Goal: Information Seeking & Learning: Learn about a topic

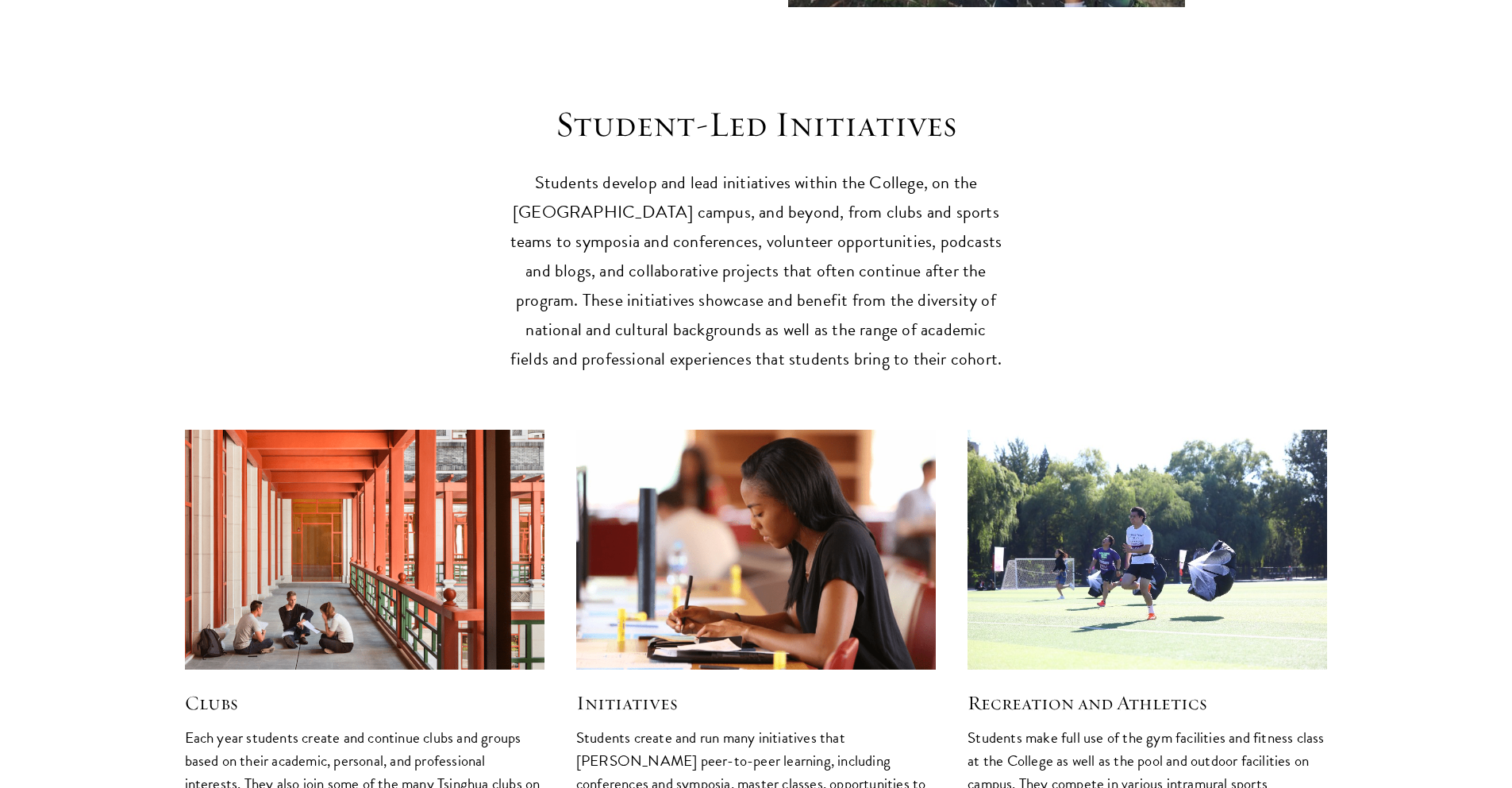
scroll to position [3787, 0]
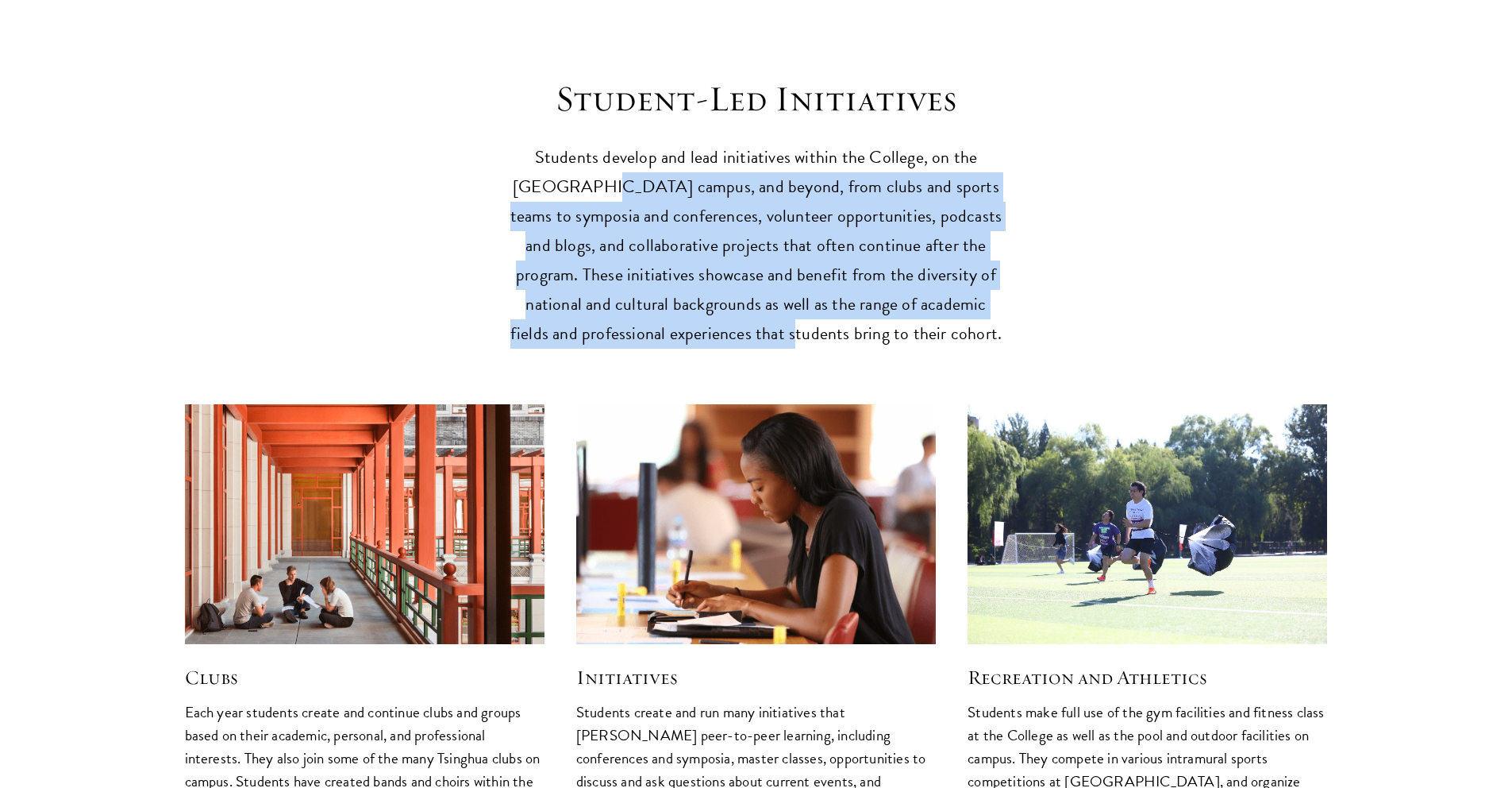
drag, startPoint x: 580, startPoint y: 144, endPoint x: 823, endPoint y: 290, distance: 283.5
click at [826, 291] on p "Students develop and lead initiatives within the College, on the [GEOGRAPHIC_DA…" at bounding box center [756, 246] width 492 height 206
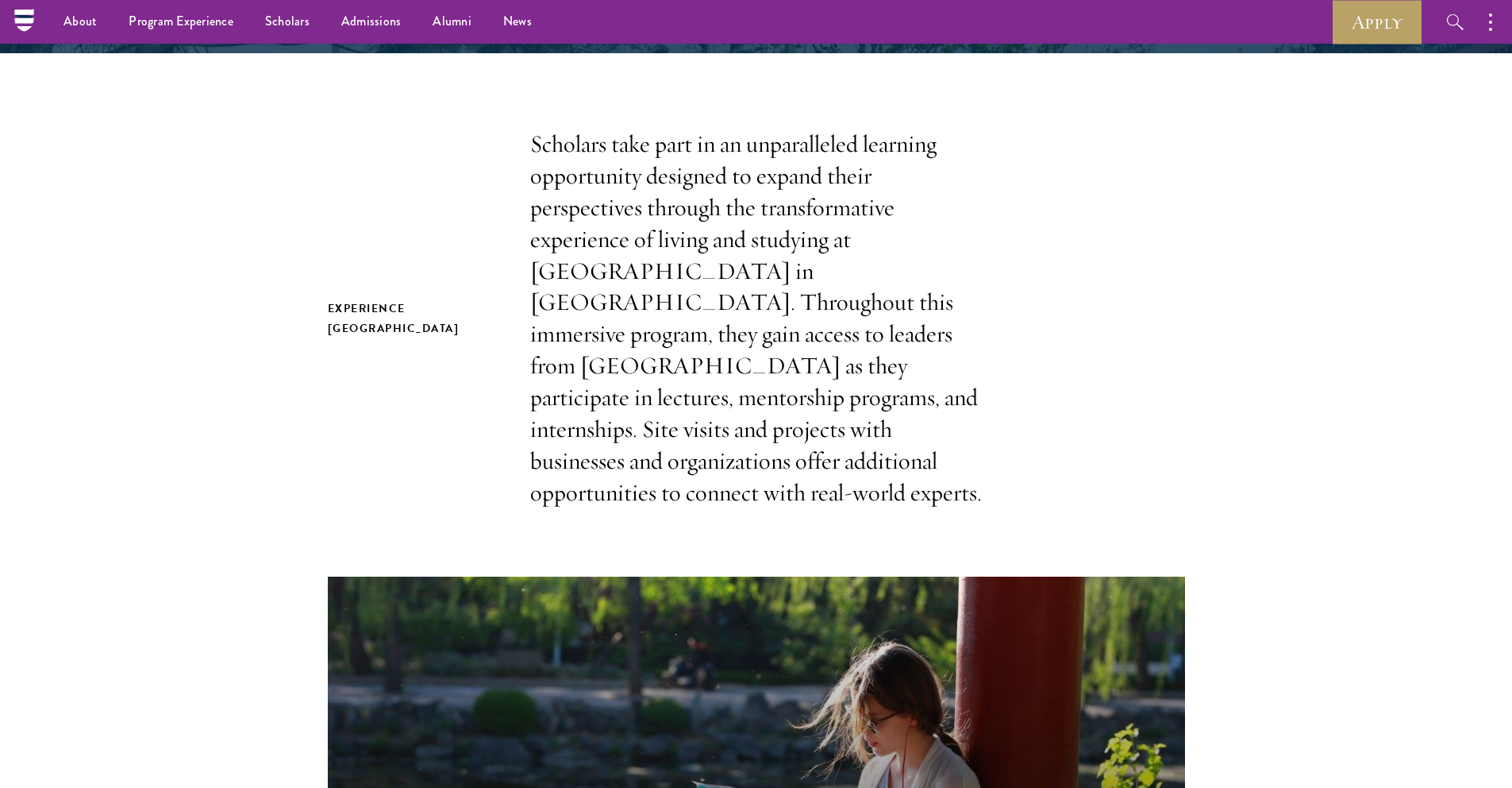
scroll to position [0, 0]
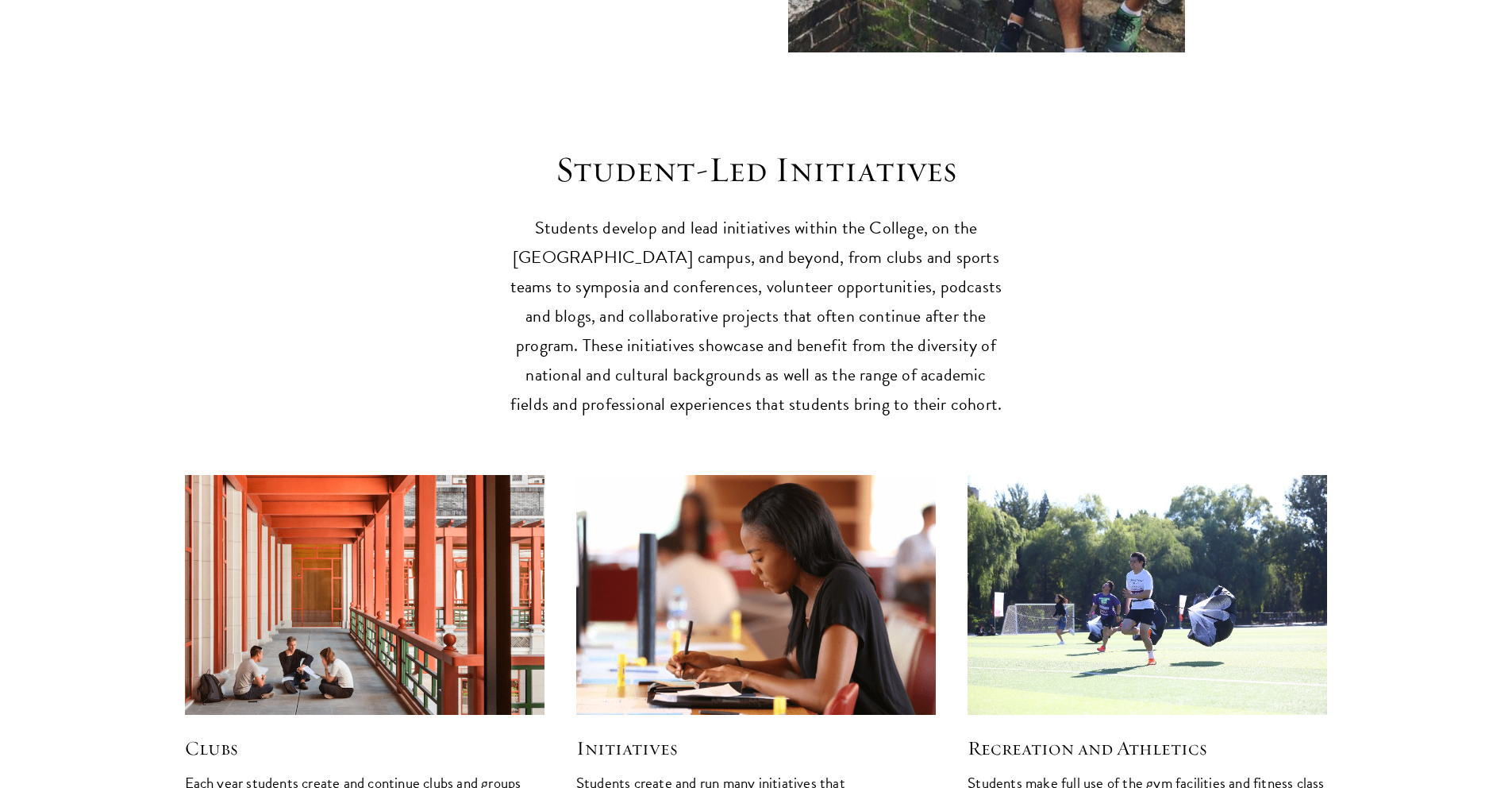
scroll to position [3890, 0]
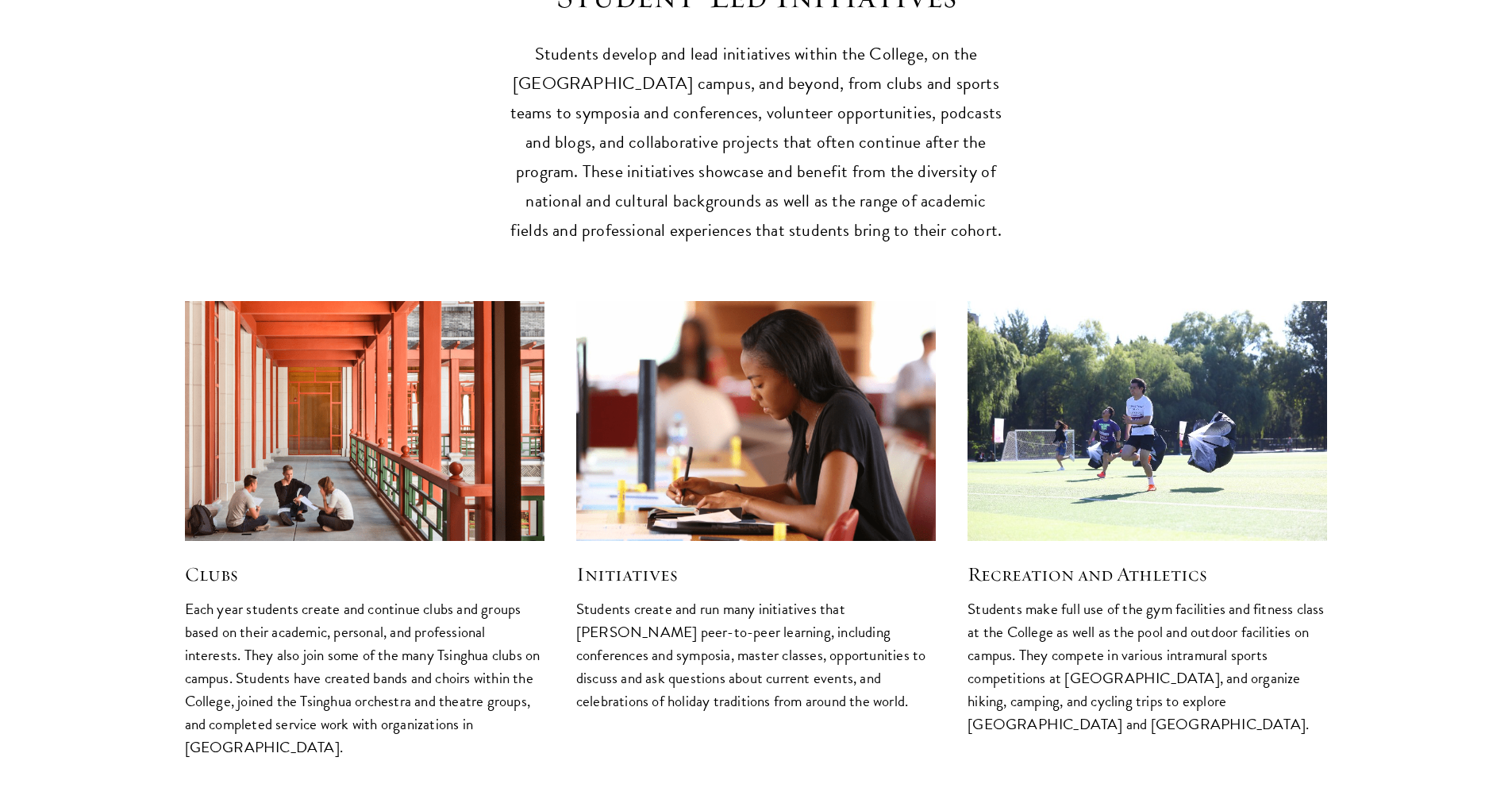
click at [337, 412] on img at bounding box center [363, 420] width 383 height 255
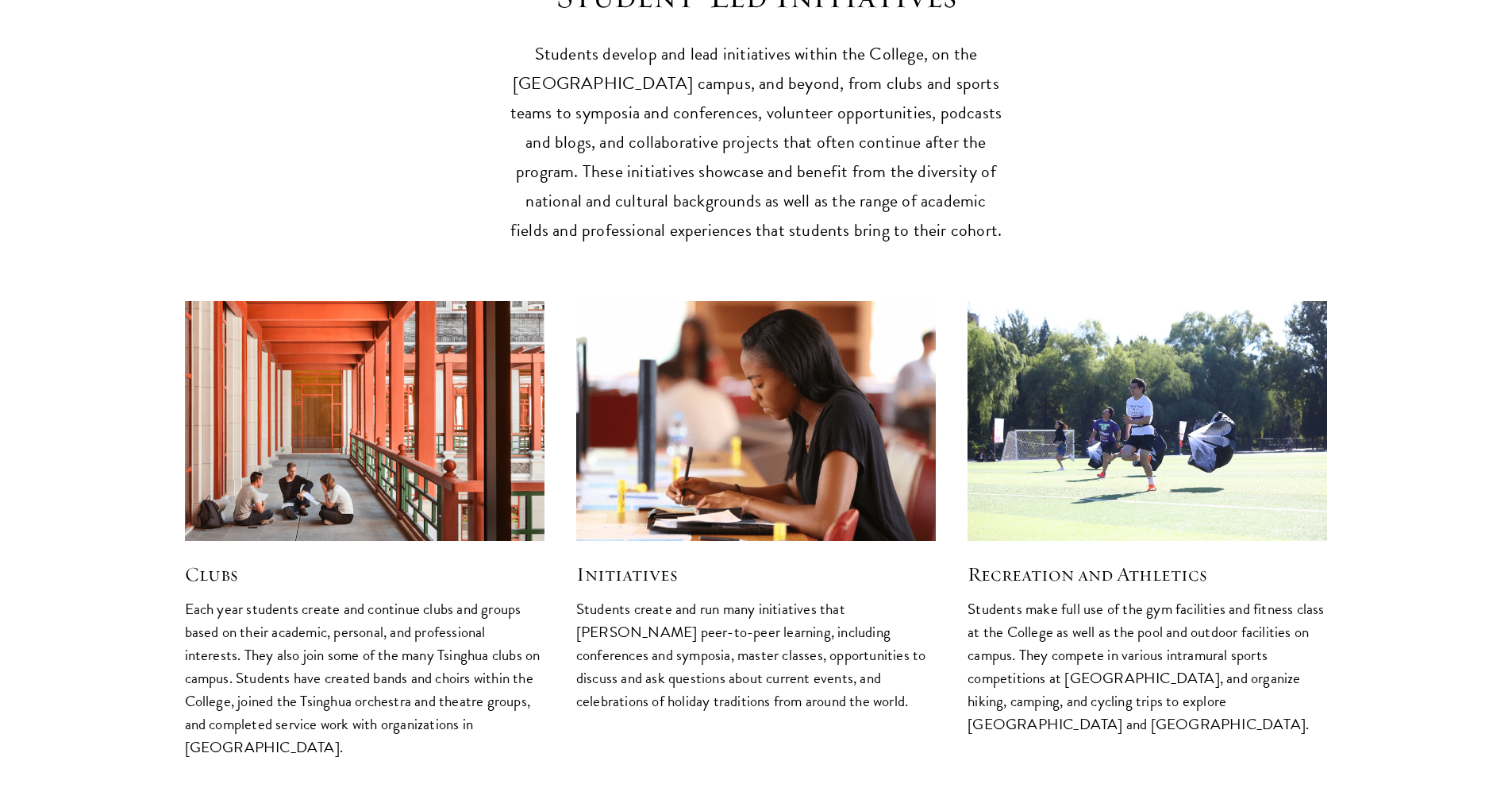
click at [322, 560] on h5 "Clubs" at bounding box center [364, 574] width 359 height 27
click at [322, 598] on p "Each year students create and continue clubs and groups based on their academic…" at bounding box center [364, 678] width 359 height 161
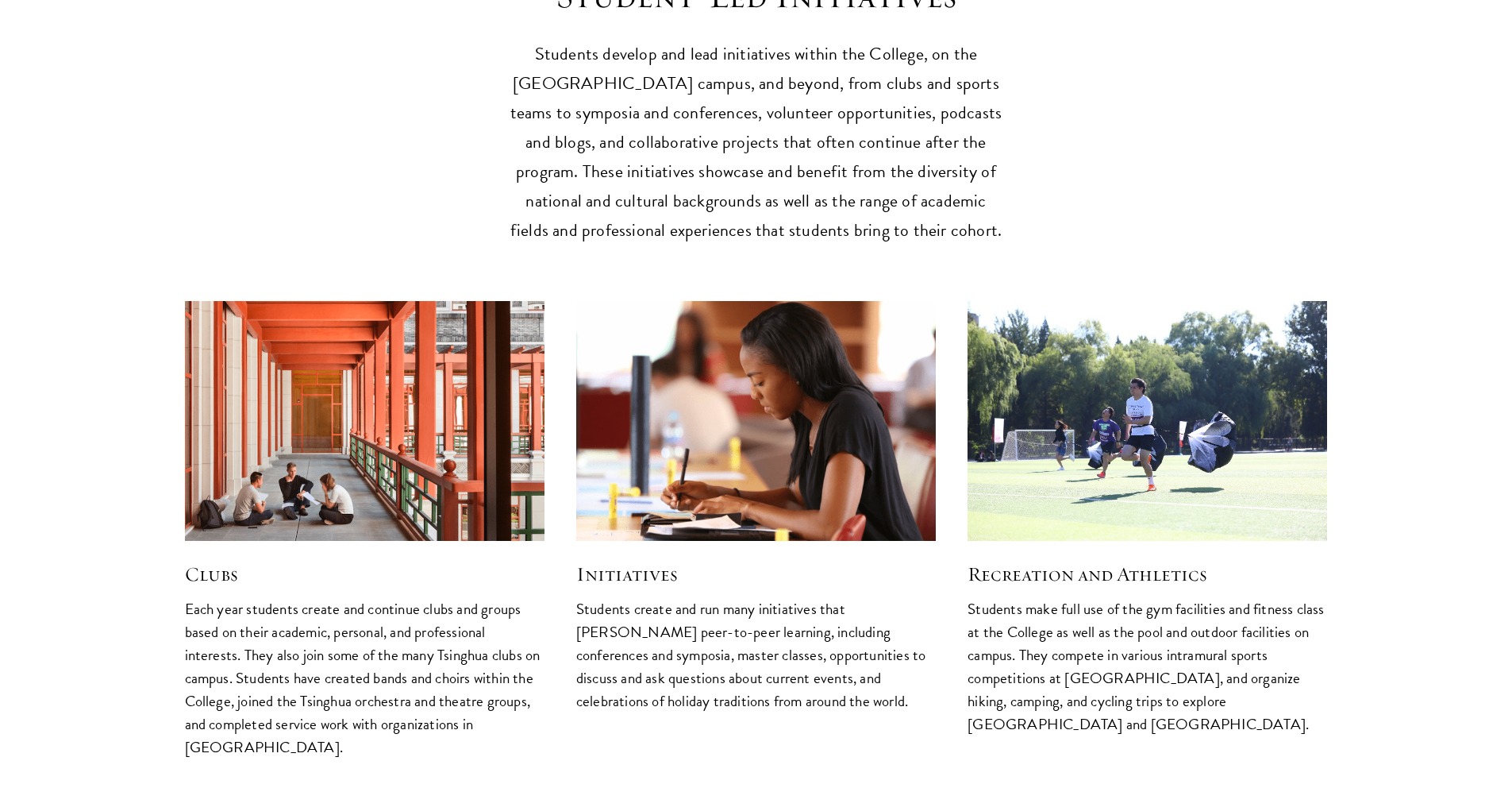
click at [622, 415] on img at bounding box center [756, 420] width 383 height 255
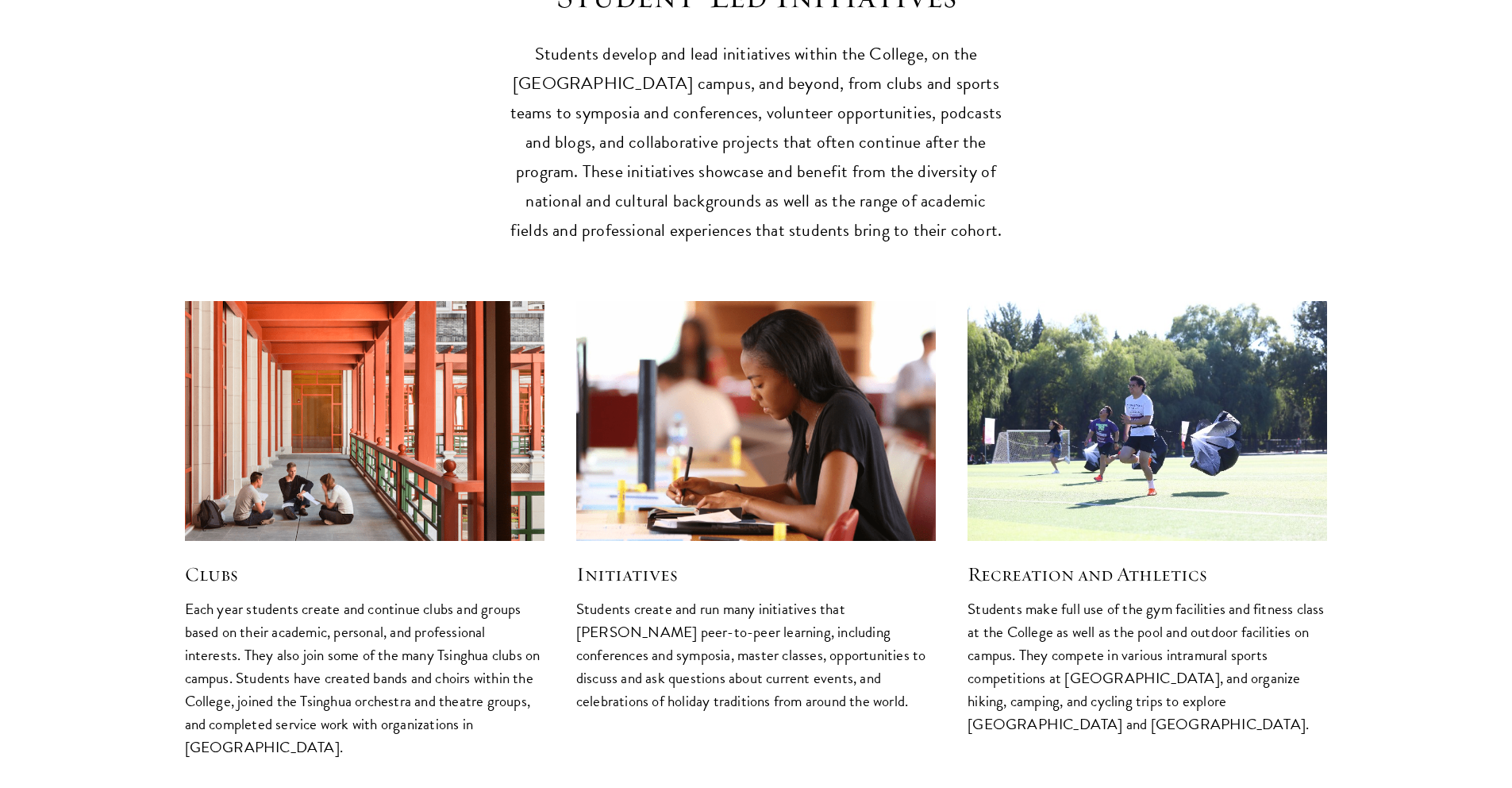
click at [1105, 431] on img at bounding box center [1147, 420] width 383 height 255
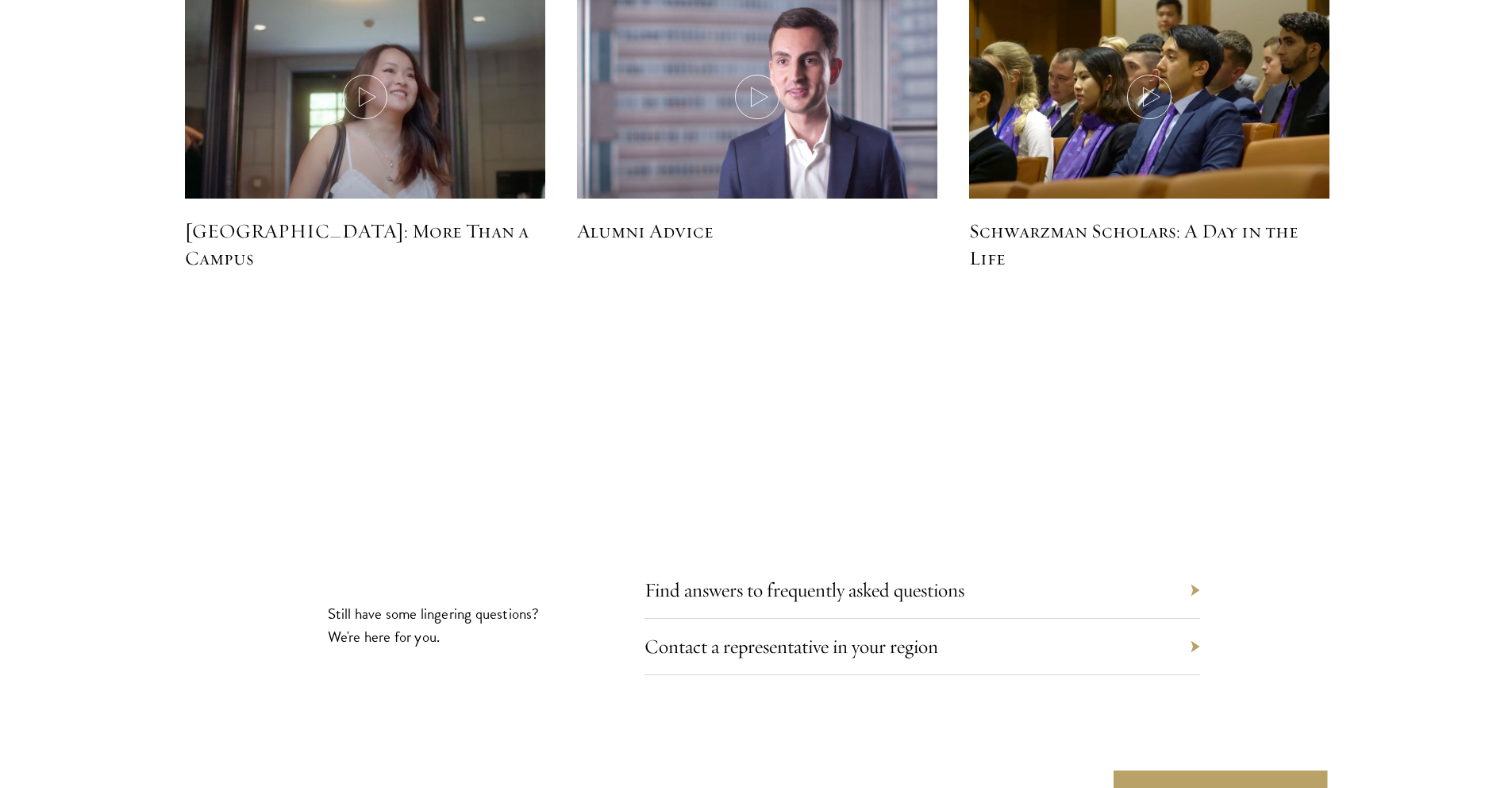
scroll to position [4881, 0]
click at [861, 576] on link "Find answers to frequently asked questions" at bounding box center [816, 589] width 319 height 25
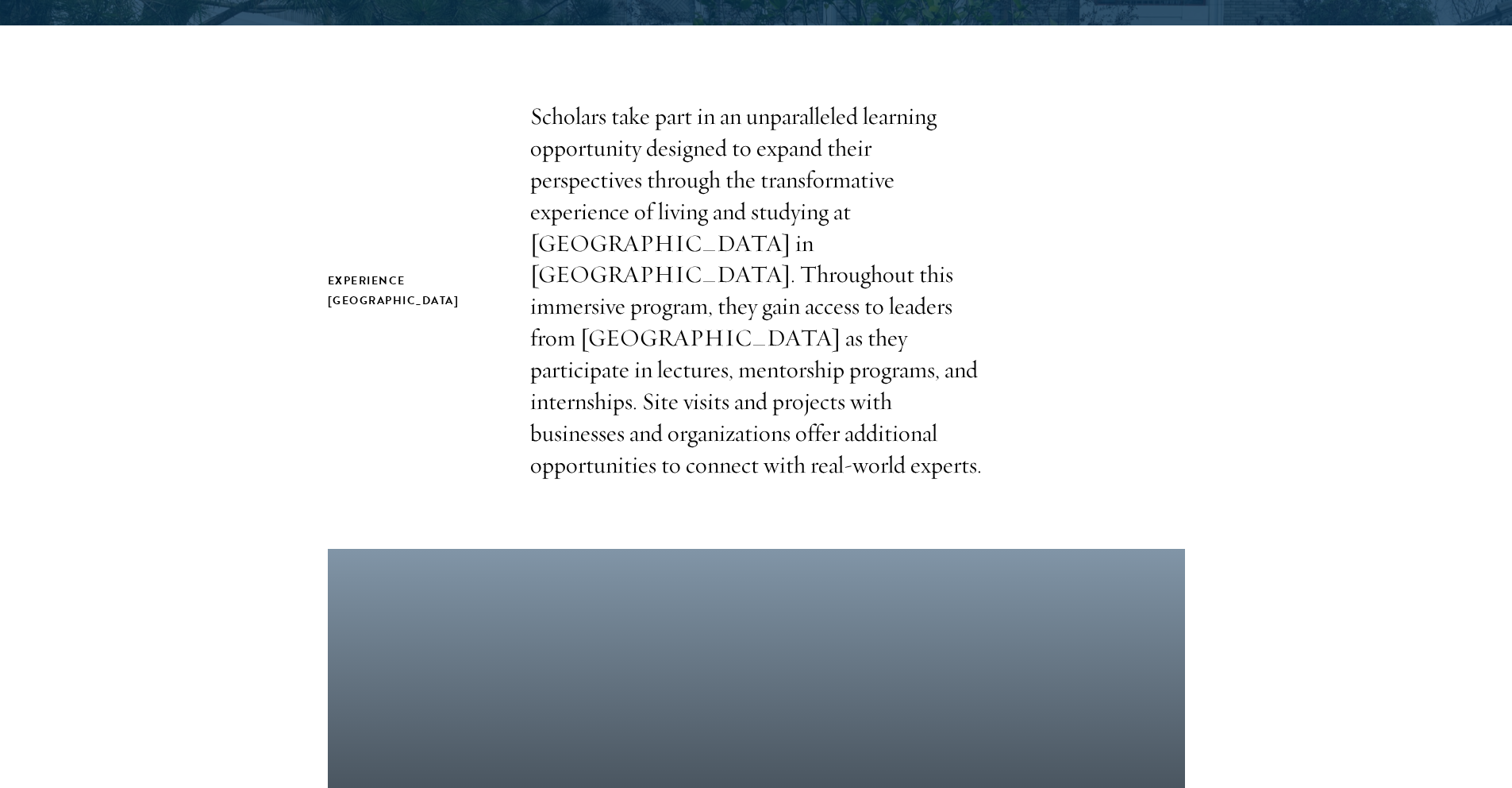
scroll to position [392, 0]
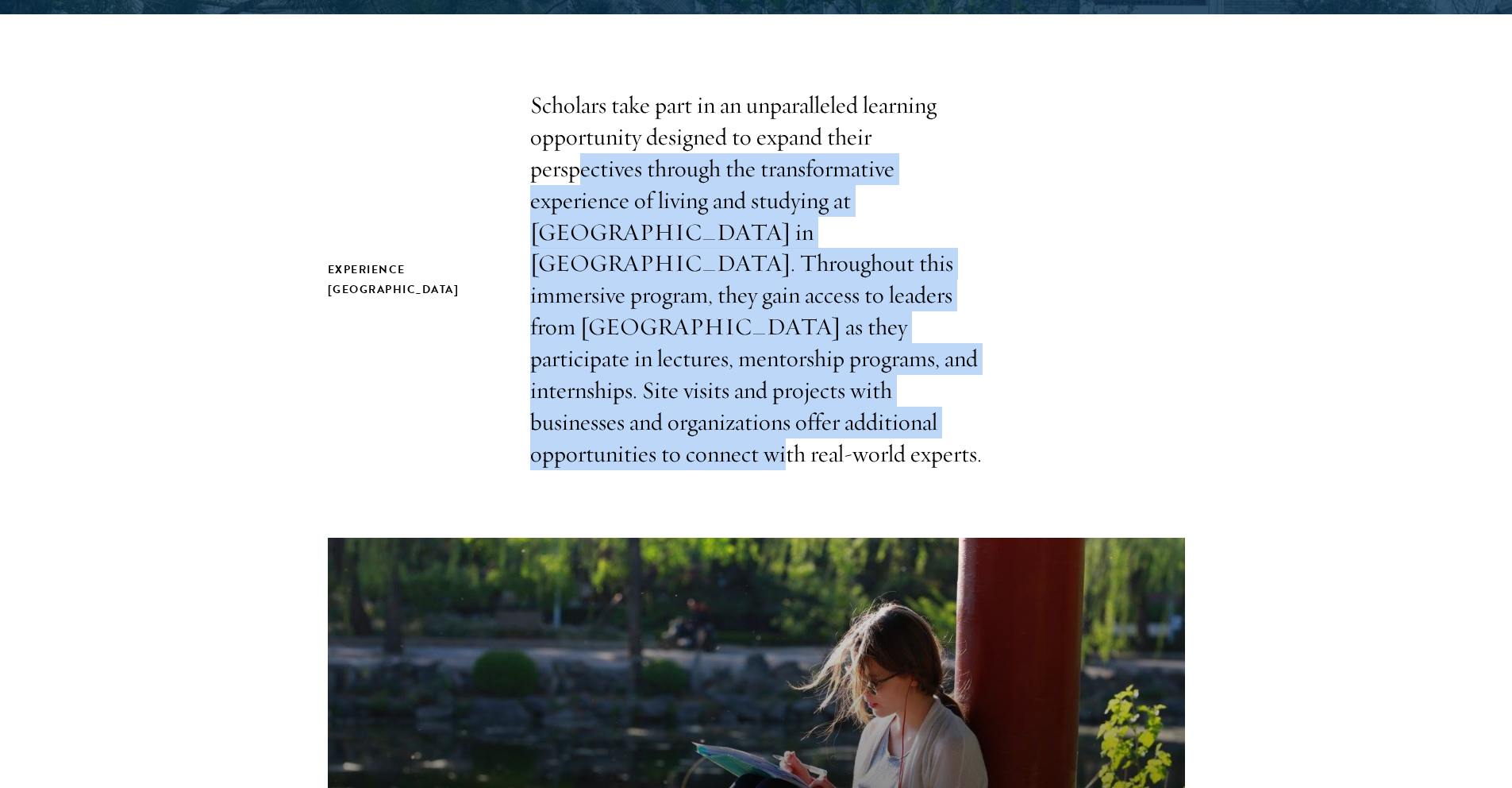
drag, startPoint x: 577, startPoint y: 159, endPoint x: 648, endPoint y: 426, distance: 276.3
click at [648, 427] on p "Scholars take part in an unparalleled learning opportunity designed to expand t…" at bounding box center [756, 280] width 452 height 380
click at [648, 426] on p "Scholars take part in an unparalleled learning opportunity designed to expand t…" at bounding box center [756, 280] width 452 height 380
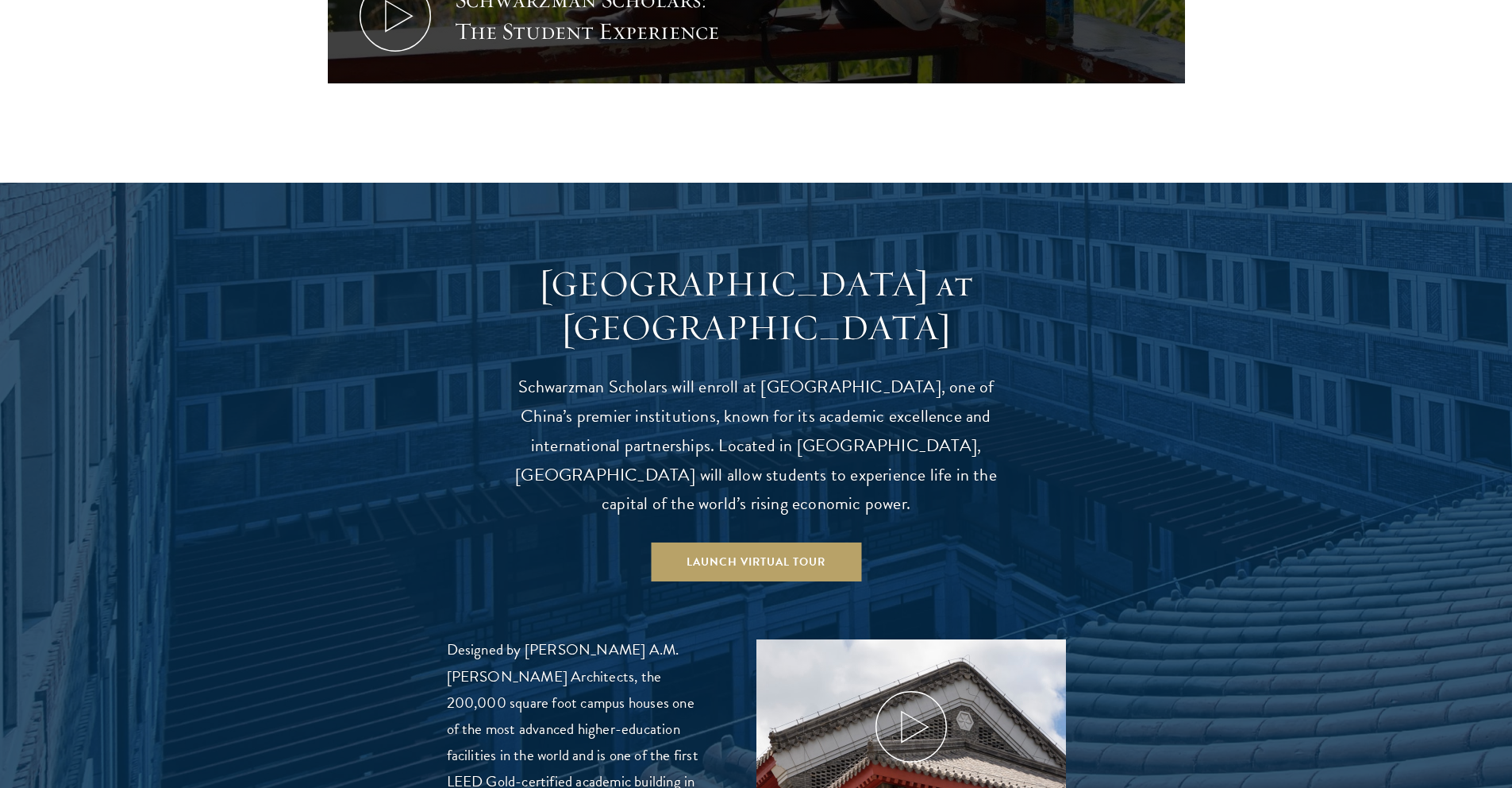
scroll to position [1350, 0]
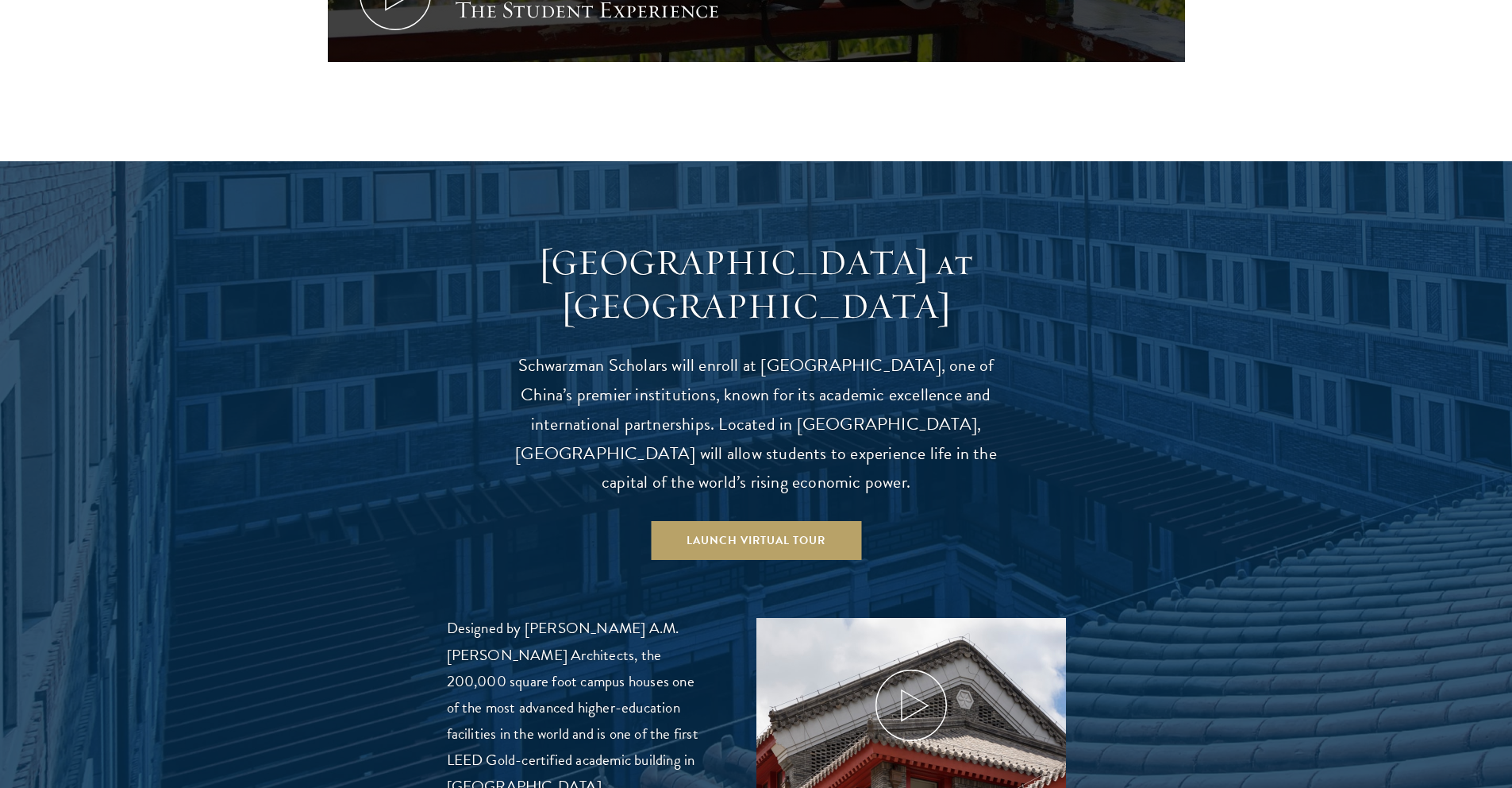
click at [648, 426] on p "Schwarzman Scholars will enroll at [GEOGRAPHIC_DATA], one of China’s premier in…" at bounding box center [756, 424] width 492 height 147
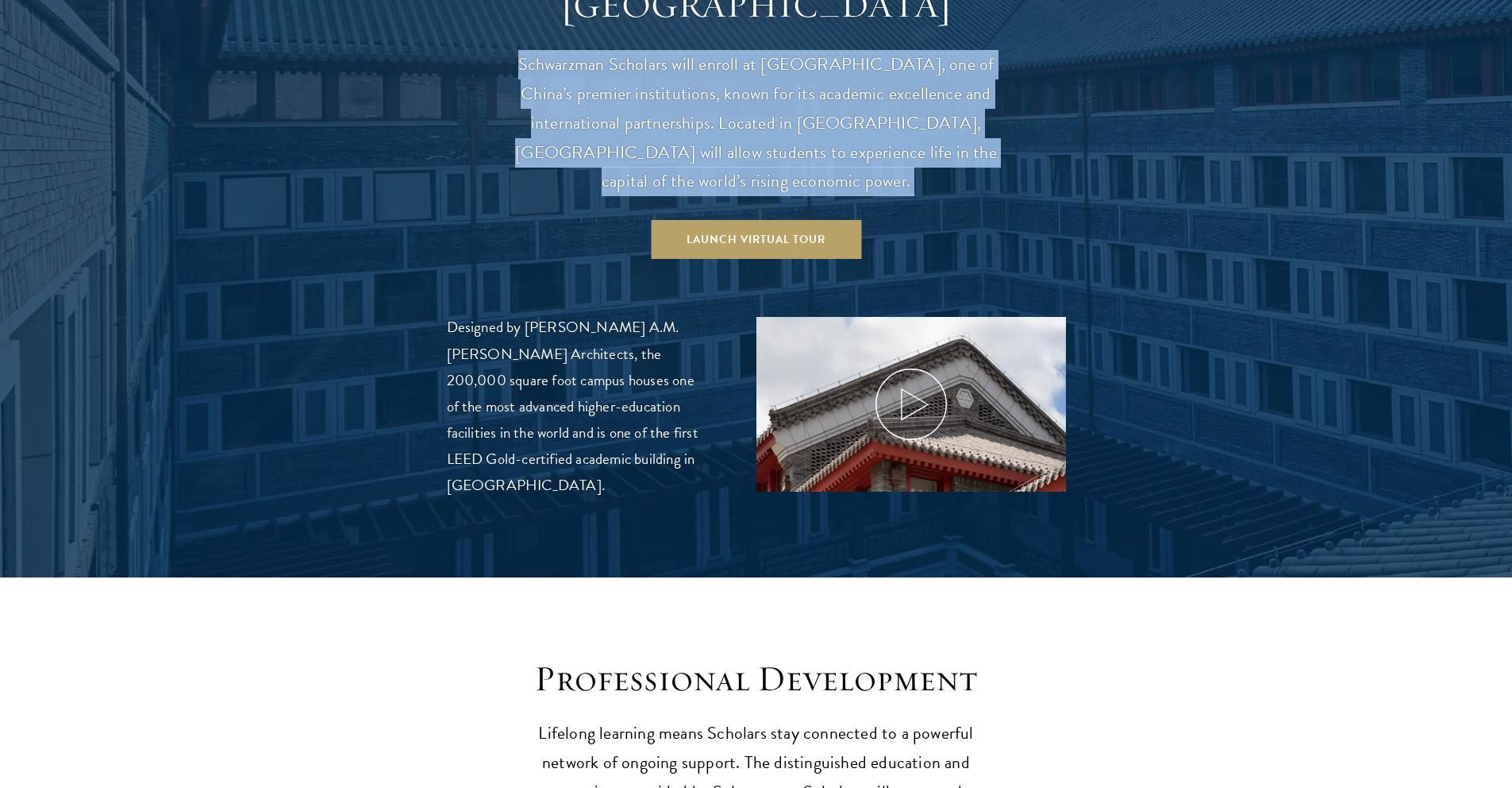
scroll to position [1650, 0]
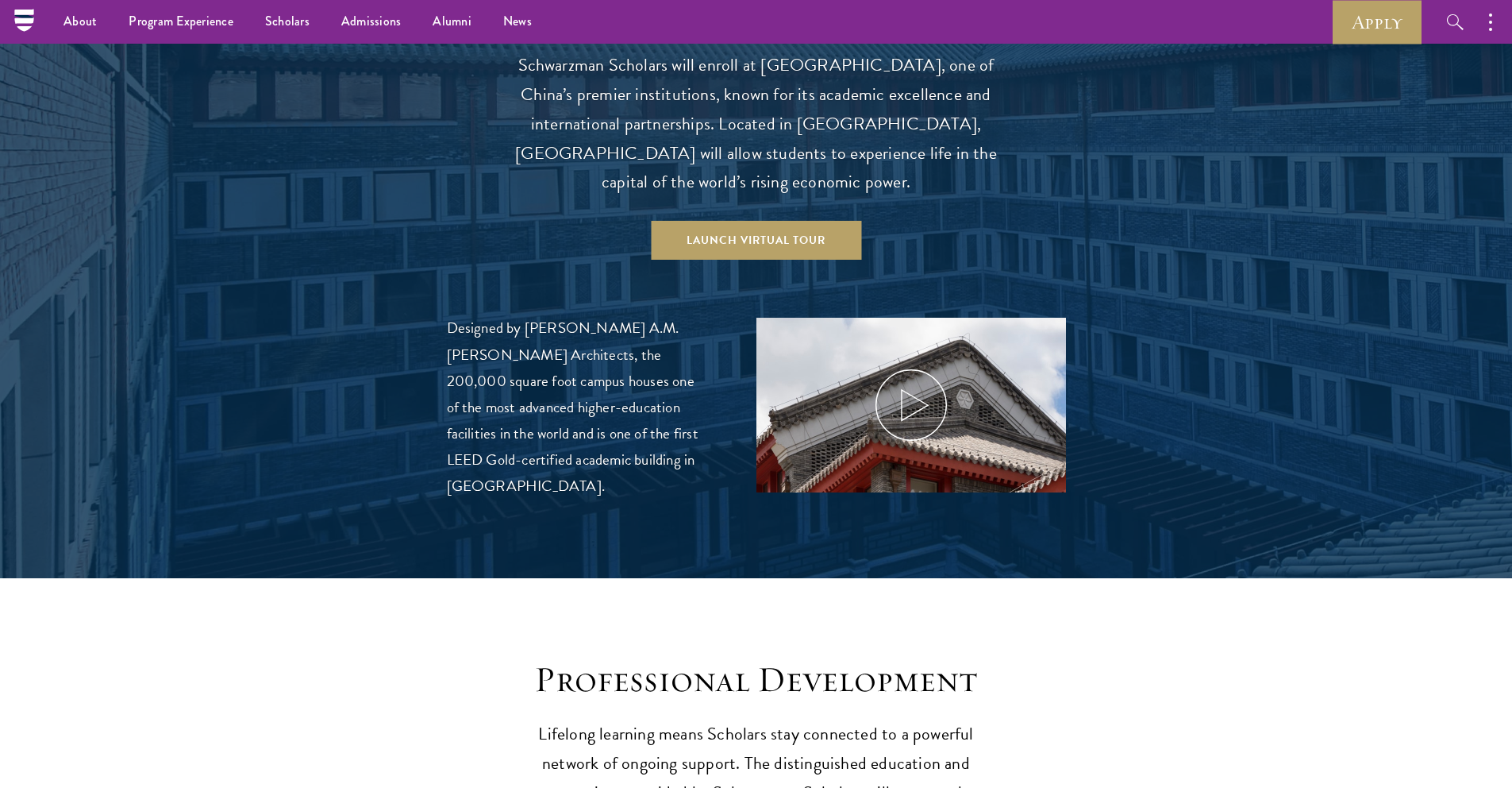
click at [565, 372] on p "Designed by [PERSON_NAME] A.M. [PERSON_NAME] Architects, the 200,000 square foo…" at bounding box center [578, 406] width 262 height 184
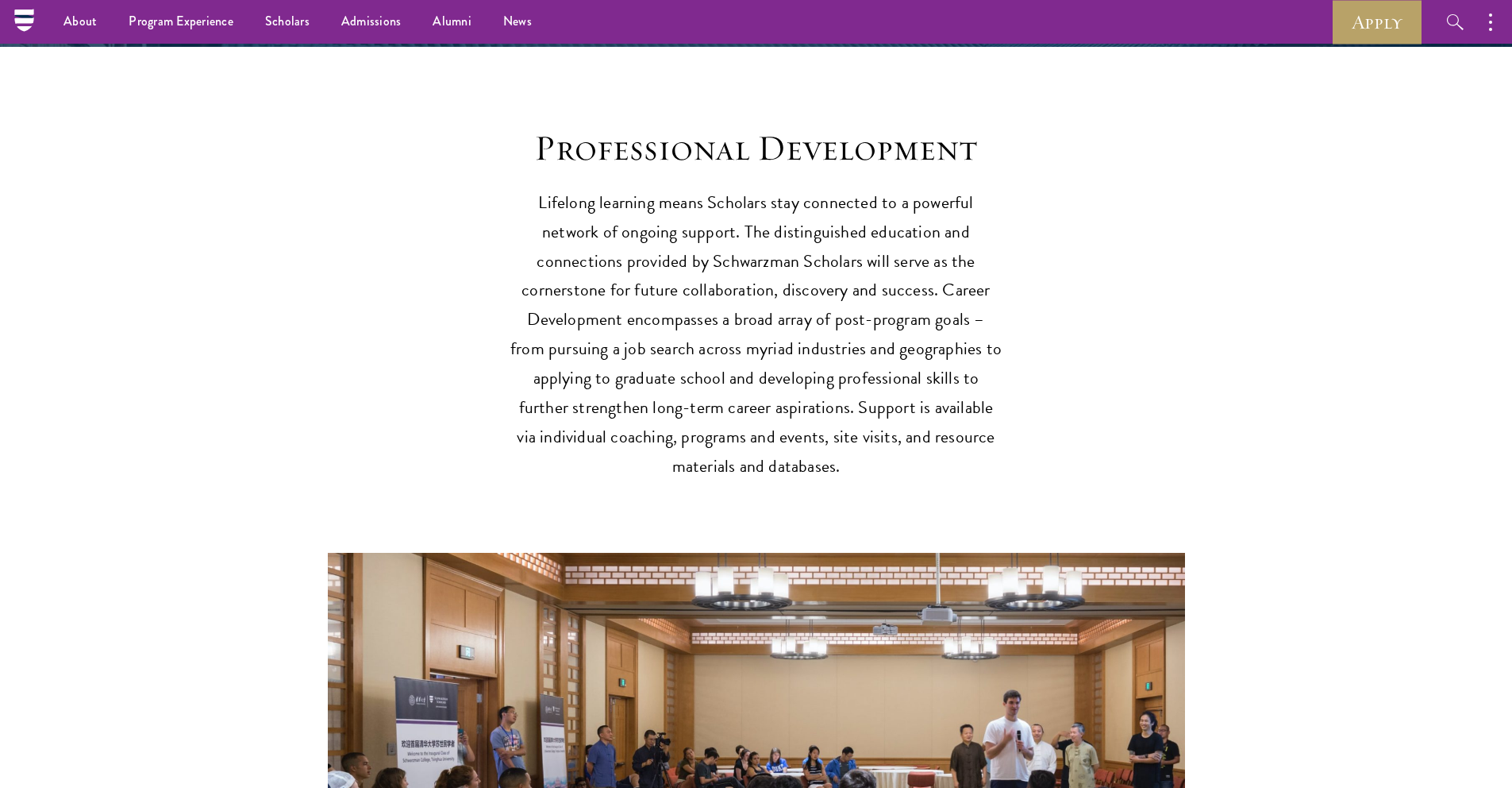
scroll to position [1339, 0]
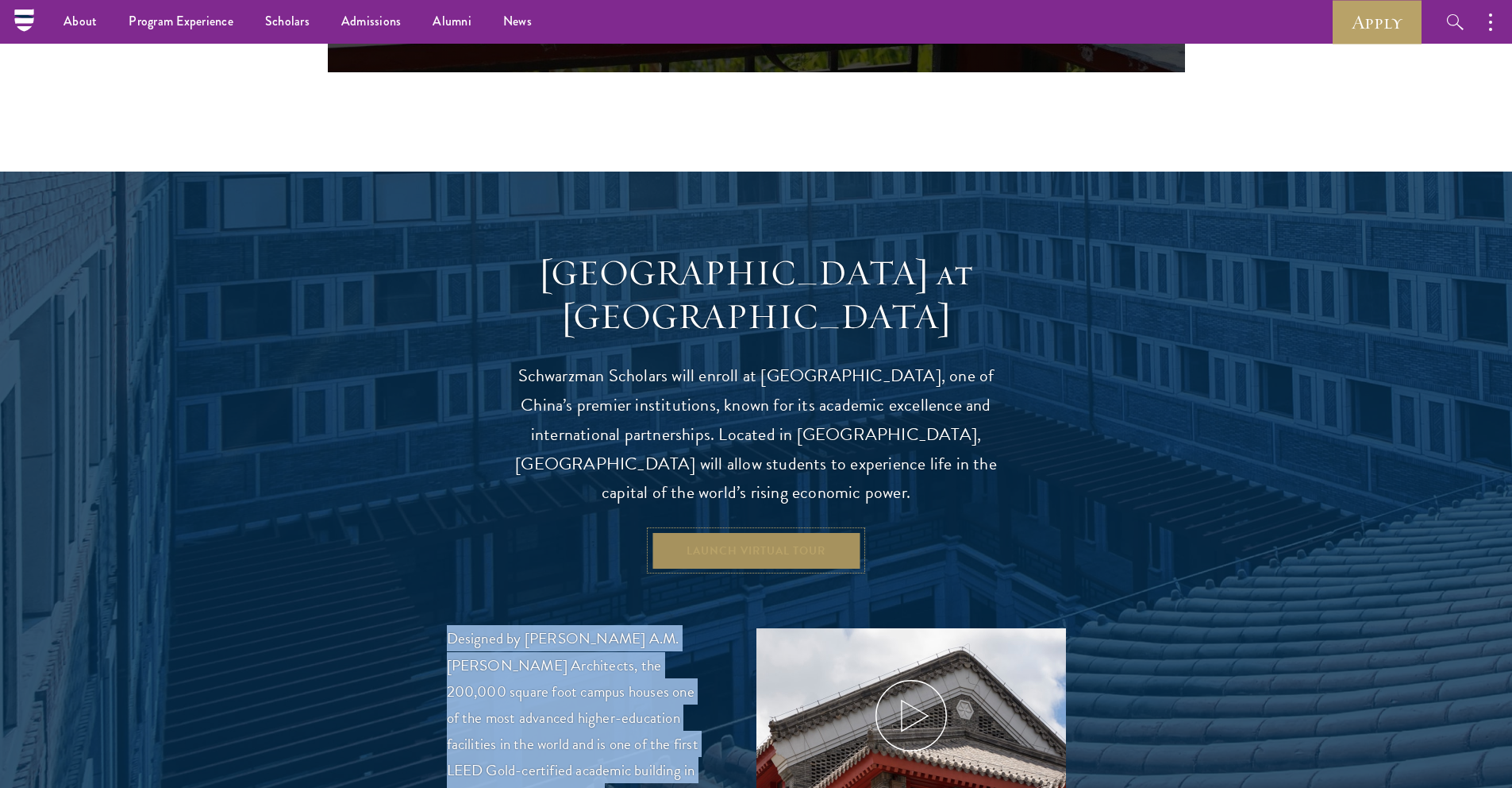
click at [673, 531] on link "Launch Virtual Tour" at bounding box center [755, 551] width 210 height 38
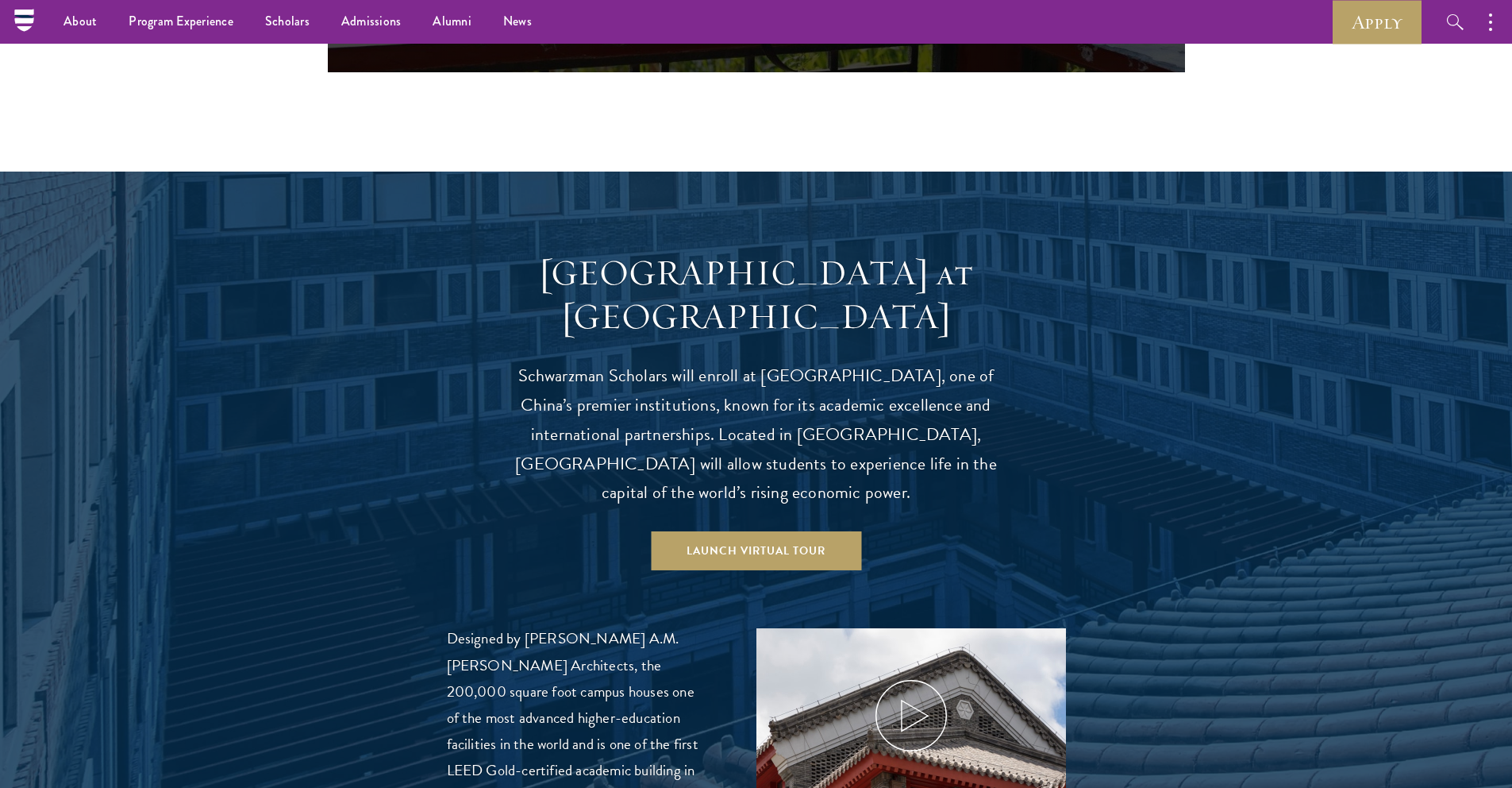
click at [711, 325] on div "Schwarzman College at Tsinghua University Schwarzman Scholars will enroll at Ts…" at bounding box center [756, 379] width 492 height 257
click at [691, 361] on p "Schwarzman Scholars will enroll at [GEOGRAPHIC_DATA], one of China’s premier in…" at bounding box center [756, 434] width 492 height 147
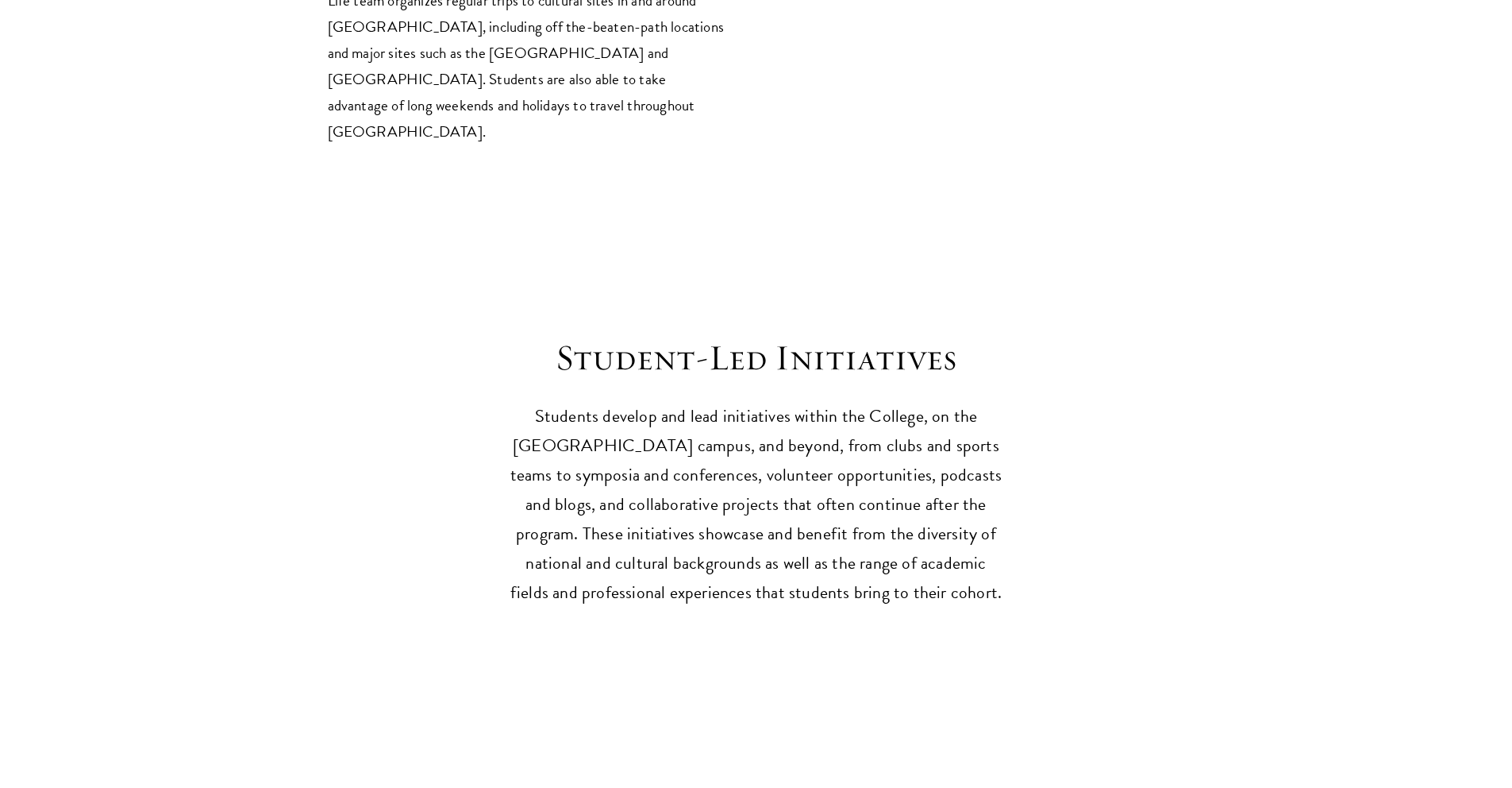
scroll to position [3529, 0]
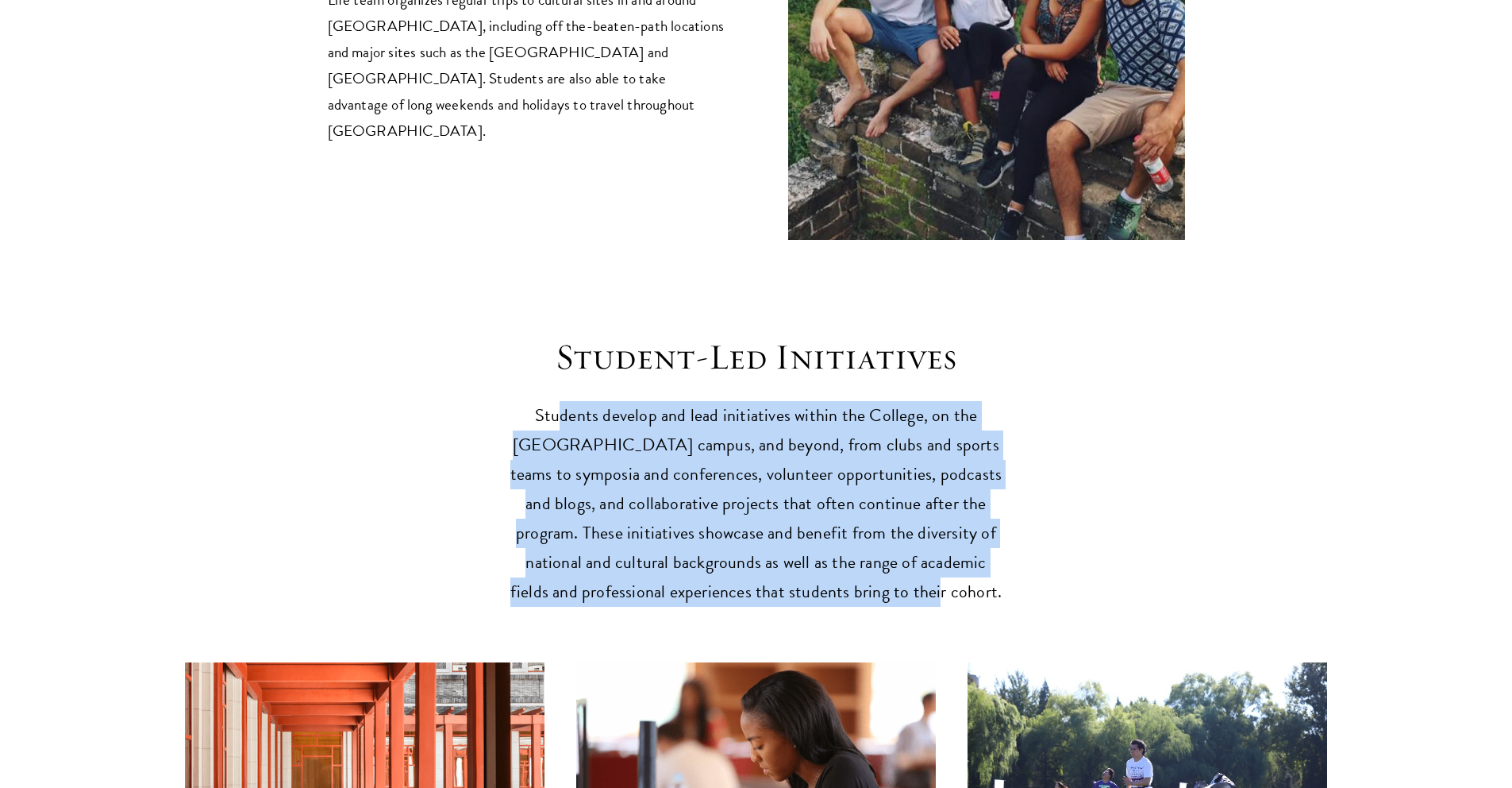
drag, startPoint x: 567, startPoint y: 378, endPoint x: 998, endPoint y: 568, distance: 471.0
click at [998, 568] on p "Students develop and lead initiatives within the College, on the [GEOGRAPHIC_DA…" at bounding box center [756, 504] width 492 height 206
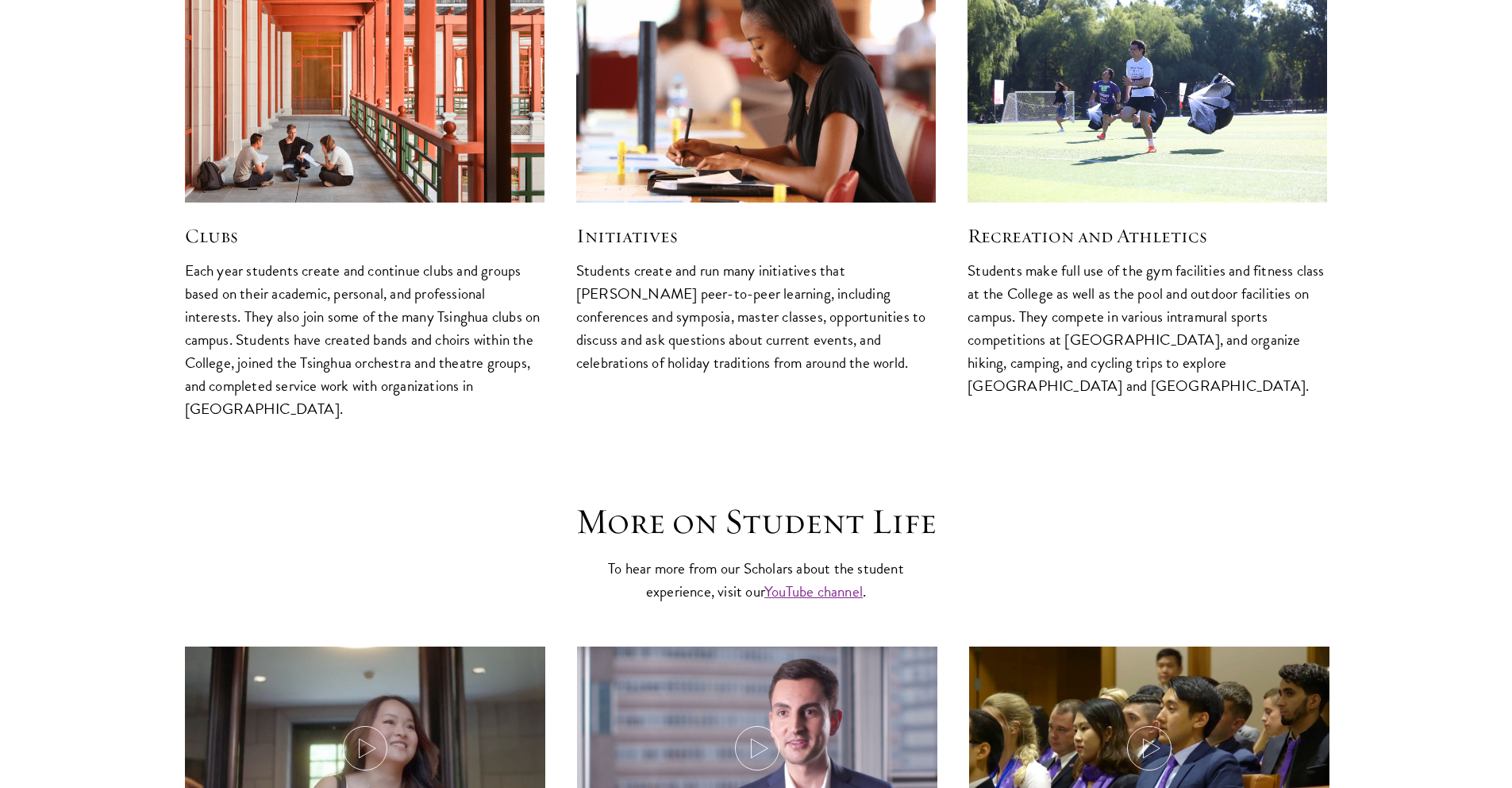
scroll to position [4275, 0]
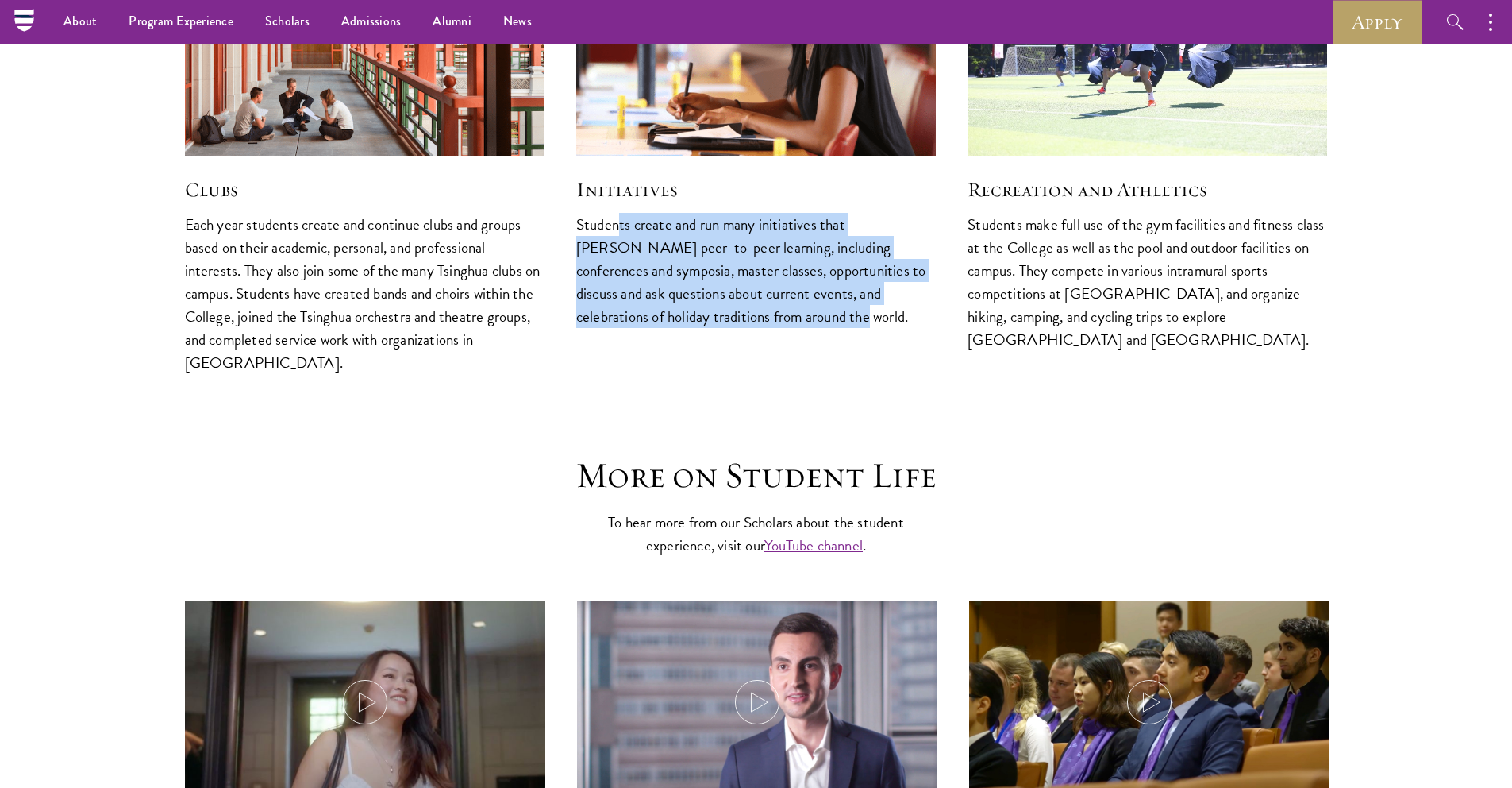
drag, startPoint x: 617, startPoint y: 195, endPoint x: 758, endPoint y: 276, distance: 162.6
click at [758, 276] on p "Students create and run many initiatives that [PERSON_NAME] peer-to-peer learni…" at bounding box center [755, 270] width 359 height 115
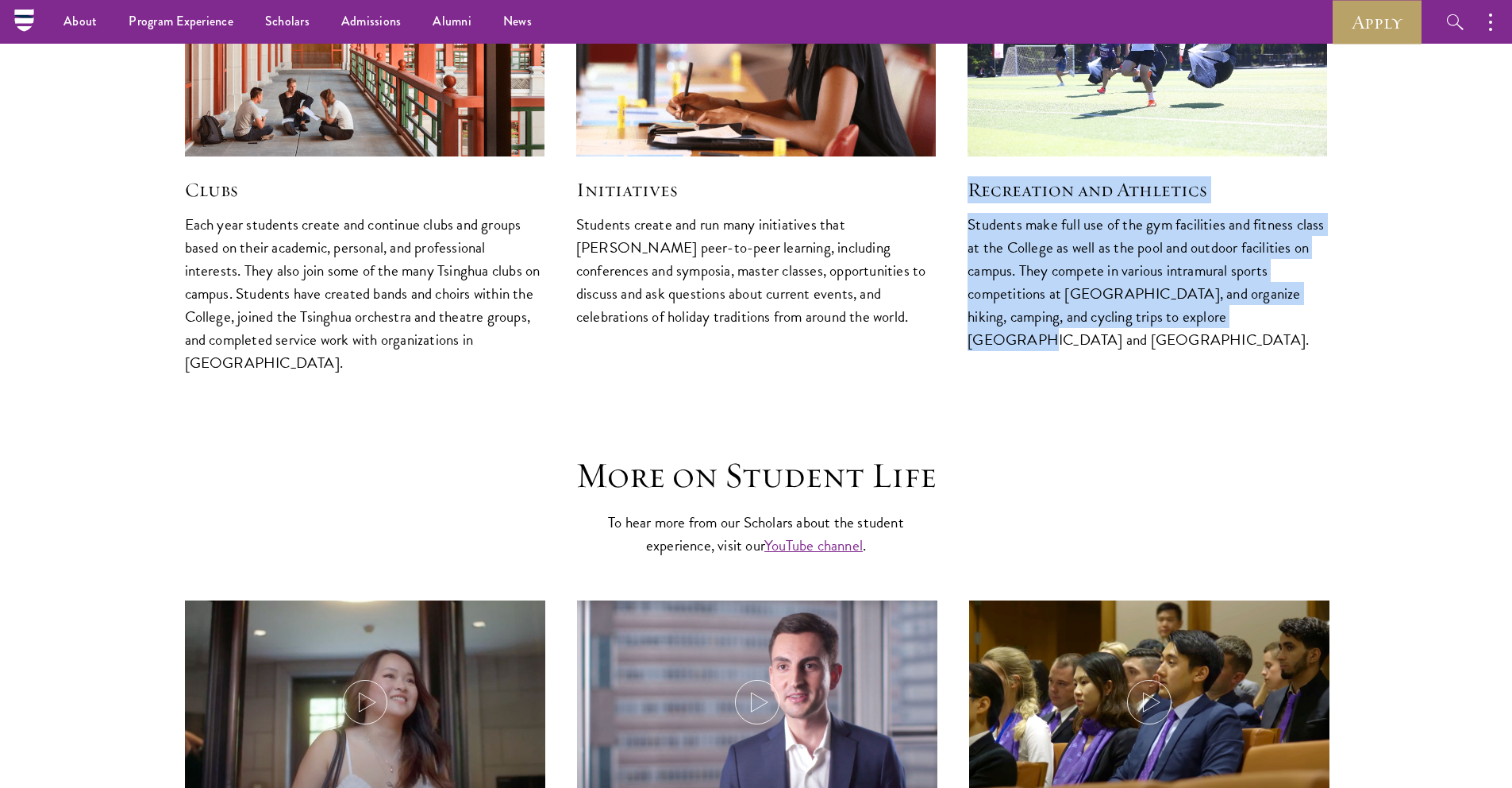
drag, startPoint x: 968, startPoint y: 146, endPoint x: 1223, endPoint y: 295, distance: 295.3
click at [1227, 295] on div "Recreation and Athletics Students make full use of the gym facilities and fitne…" at bounding box center [1147, 134] width 391 height 467
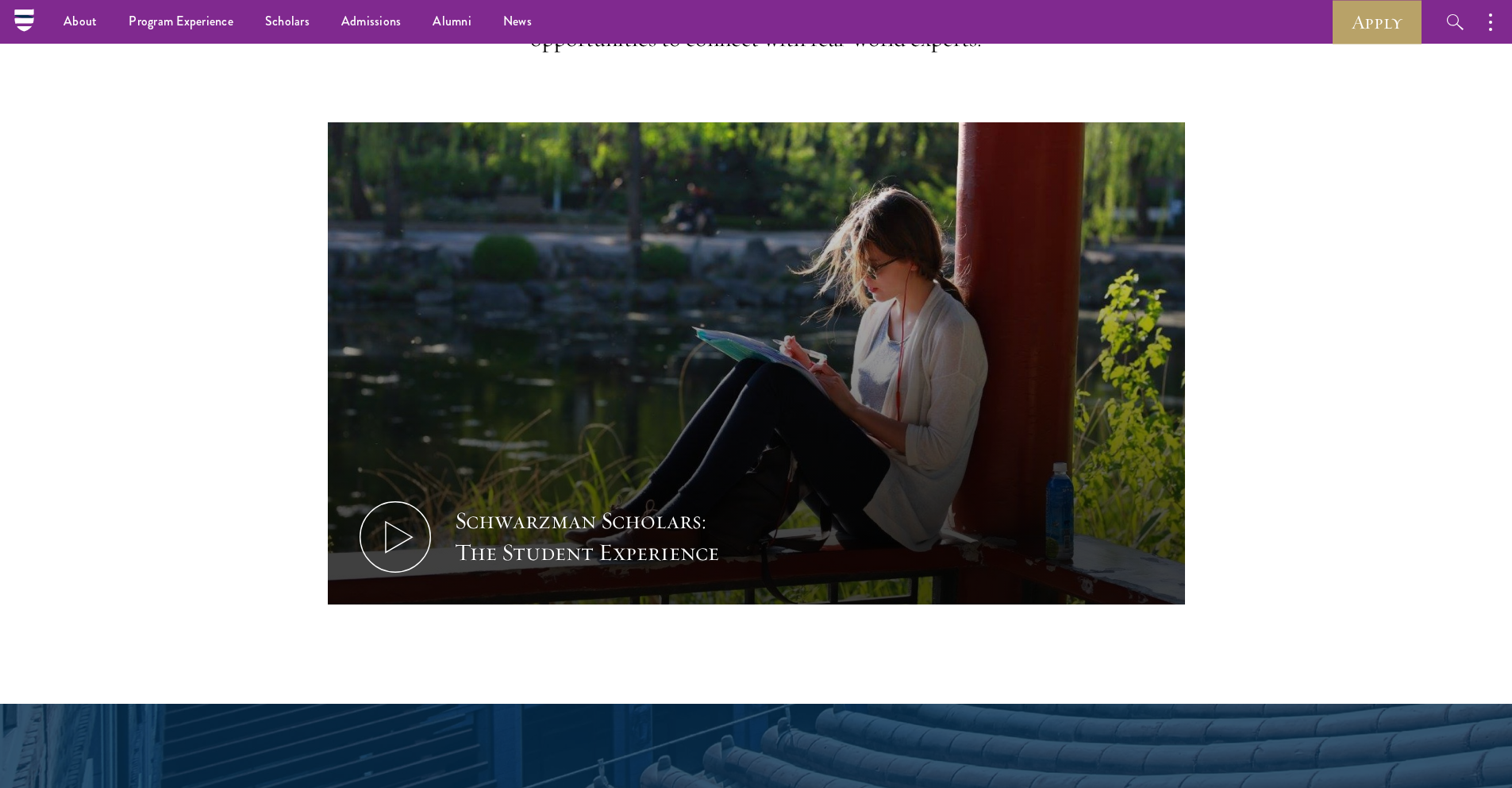
scroll to position [0, 0]
